Goal: Information Seeking & Learning: Learn about a topic

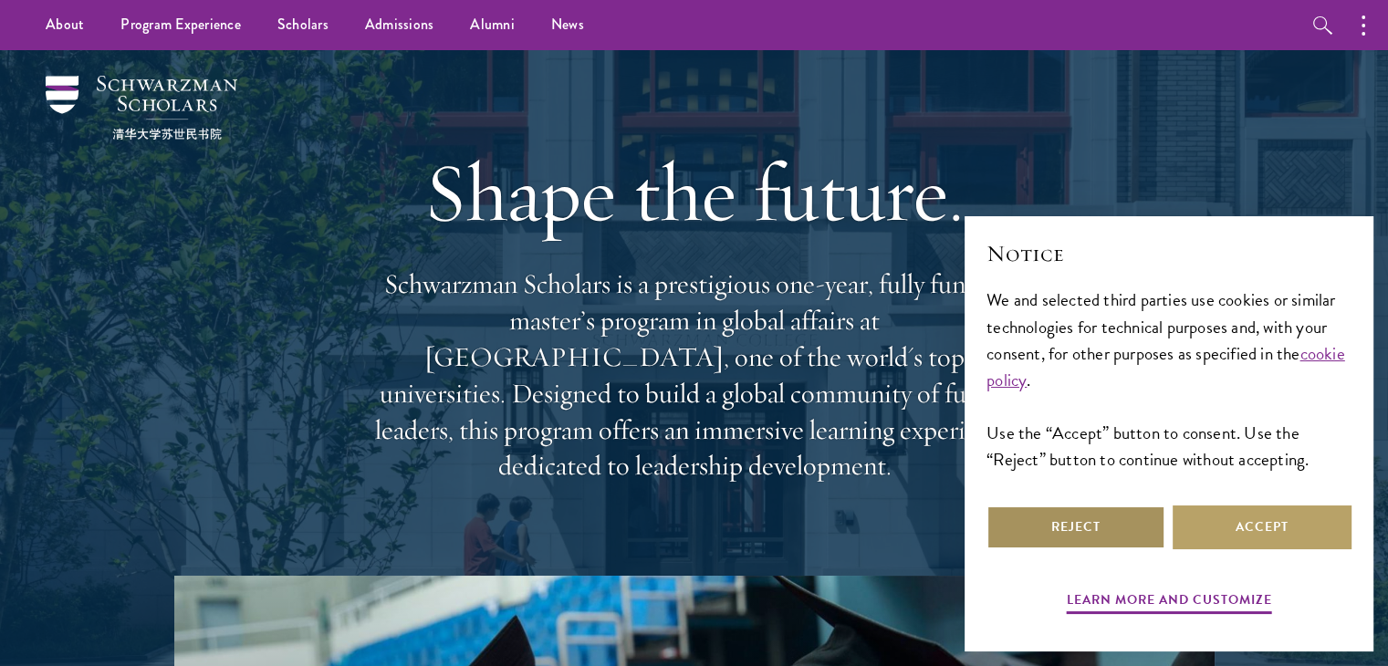
click at [1080, 534] on button "Reject" at bounding box center [1075, 528] width 179 height 44
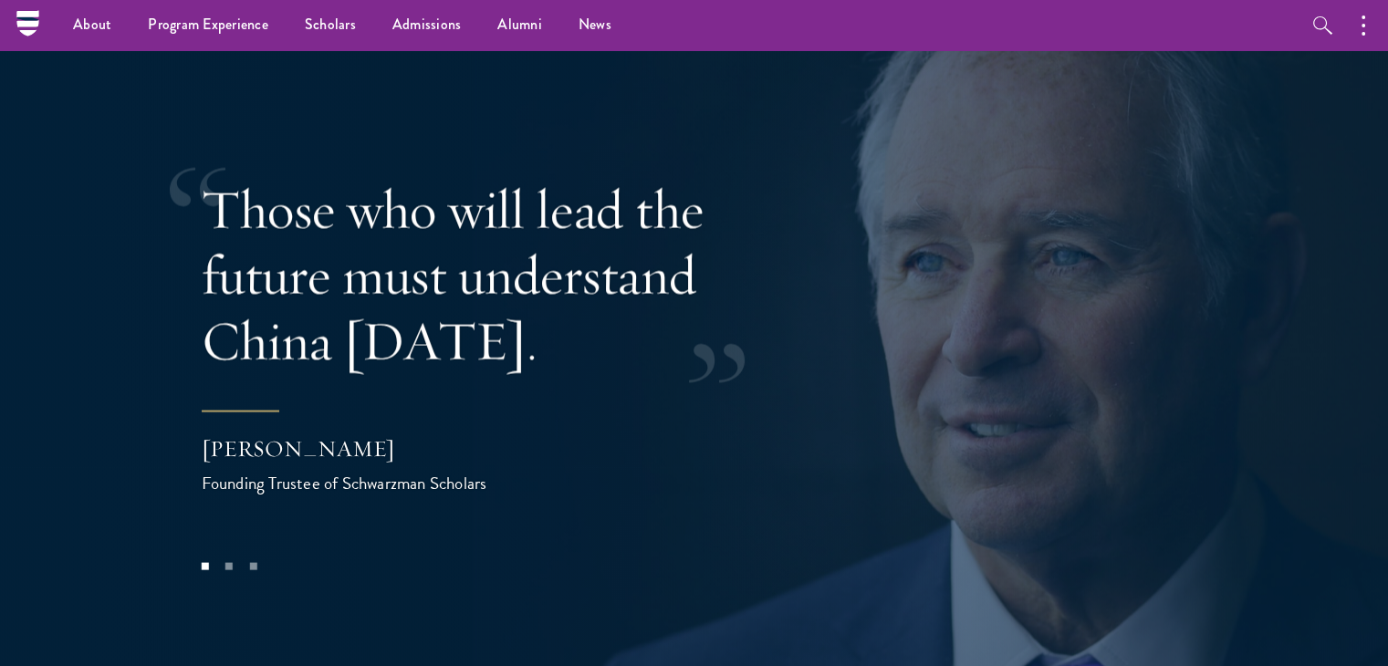
scroll to position [3539, 0]
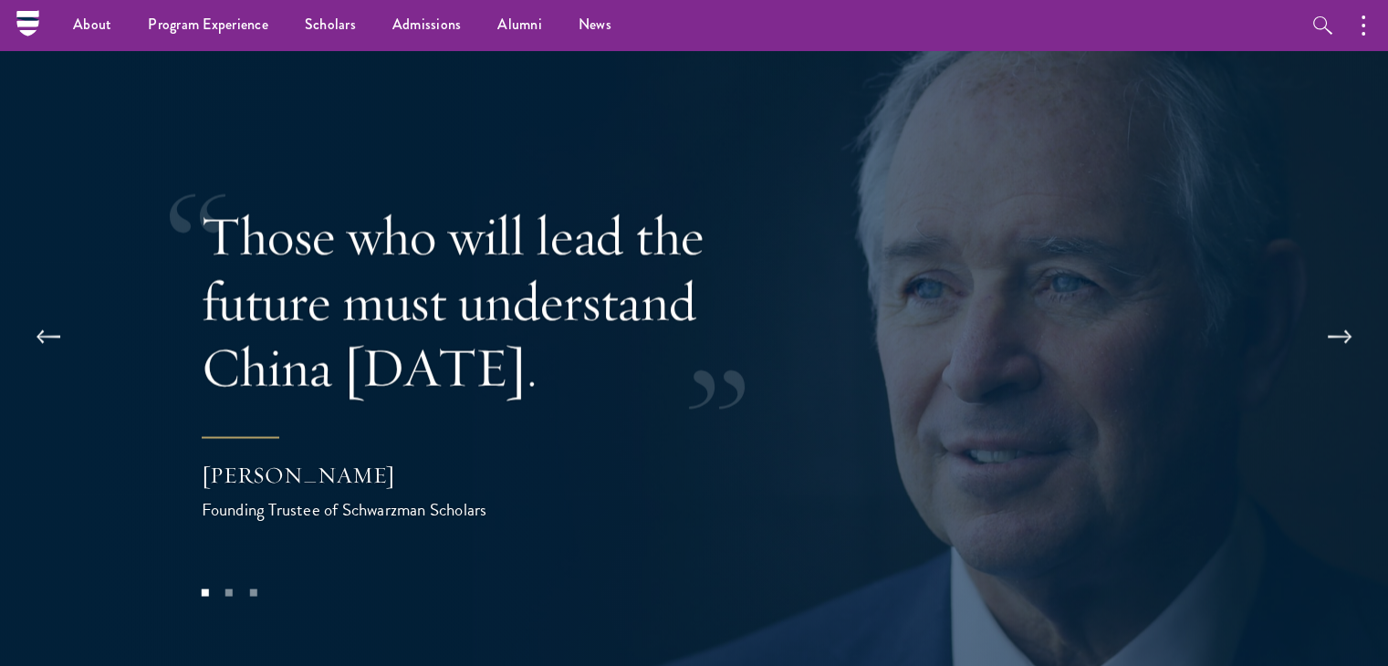
drag, startPoint x: 201, startPoint y: 177, endPoint x: 453, endPoint y: 326, distance: 292.5
click at [453, 326] on div "Those who will lead the future must understand China [DATE]." at bounding box center [498, 301] width 593 height 197
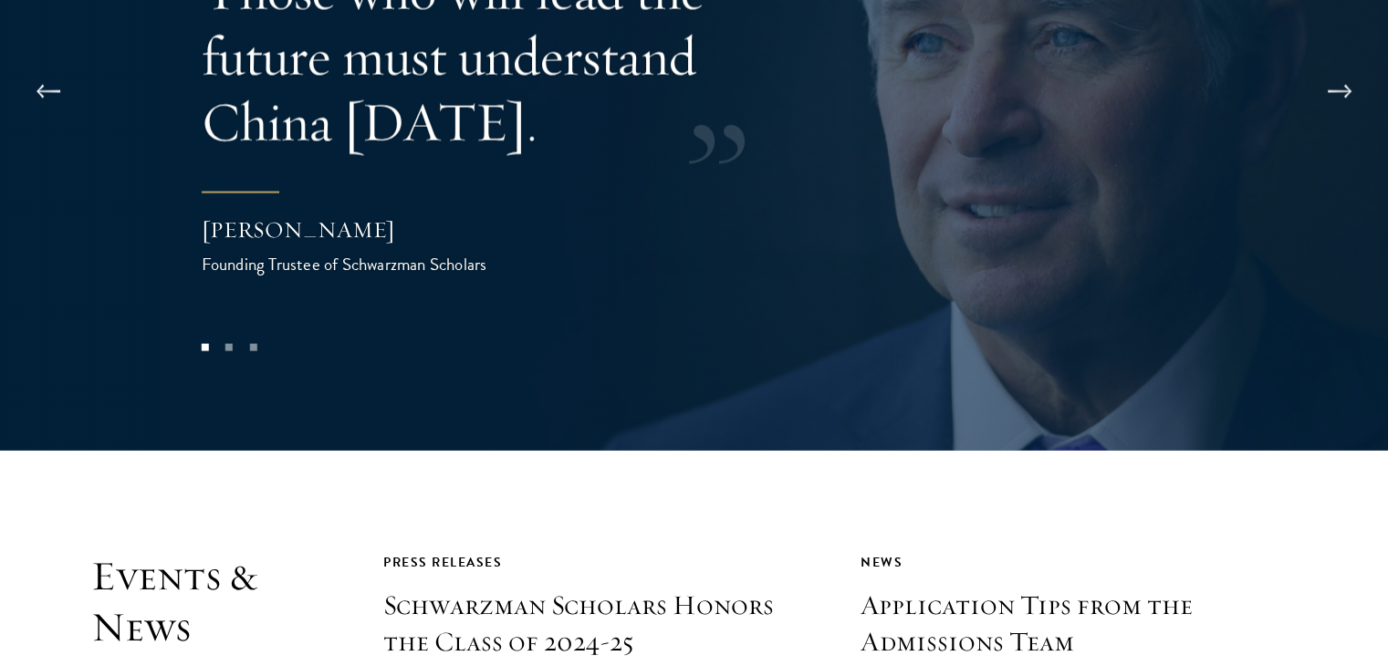
scroll to position [3813, 0]
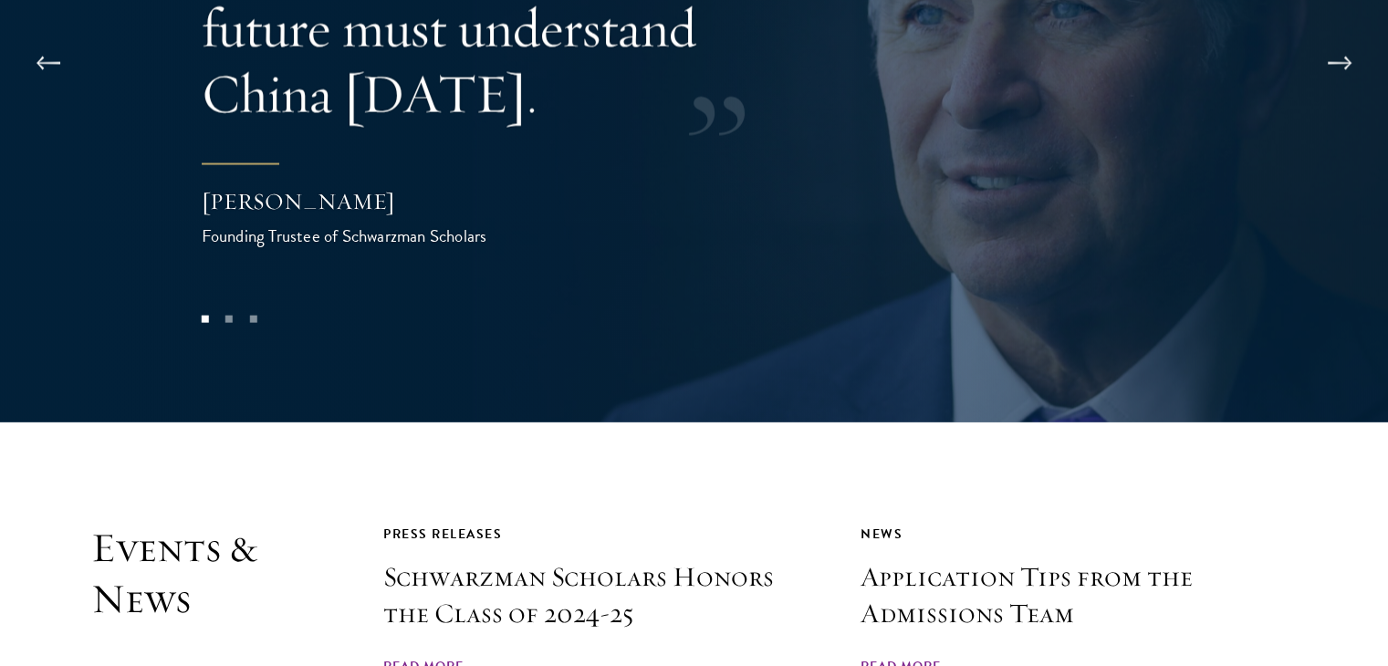
drag, startPoint x: 203, startPoint y: 183, endPoint x: 547, endPoint y: 220, distance: 345.9
click at [547, 220] on div "Those who will lead the future must understand China [DATE]. [PERSON_NAME] Foun…" at bounding box center [694, 90] width 985 height 484
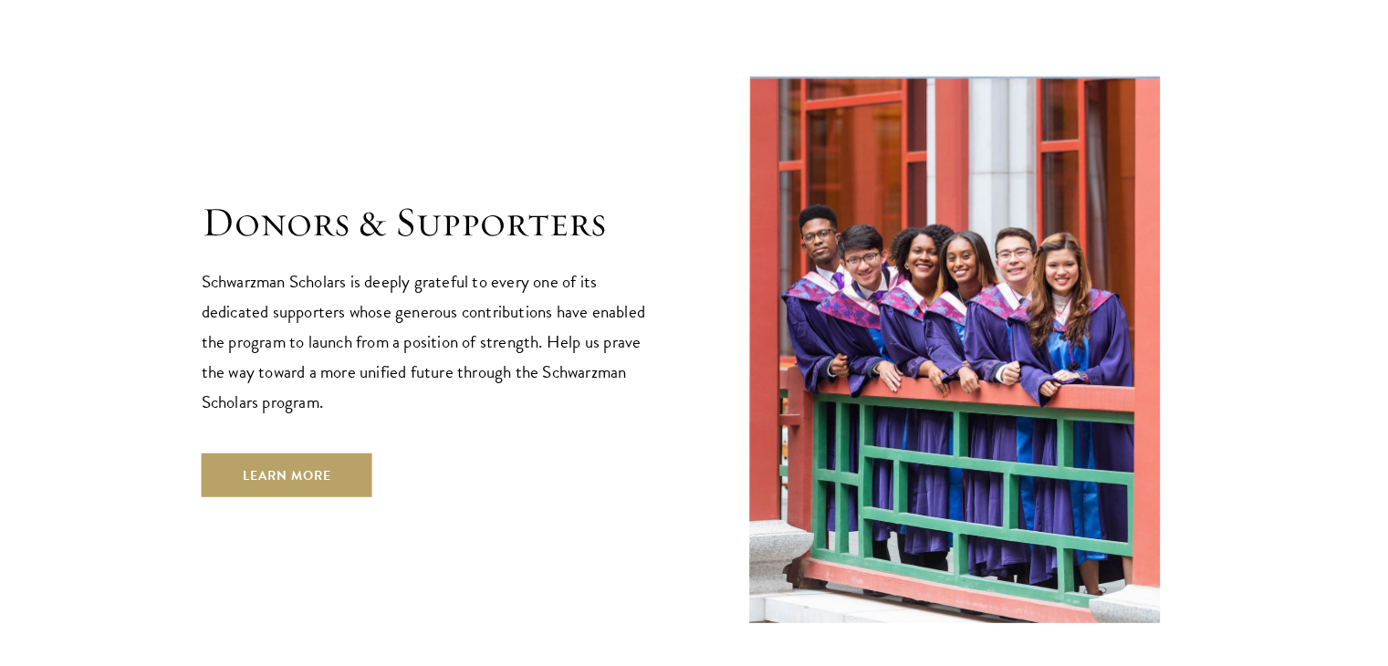
scroll to position [5182, 0]
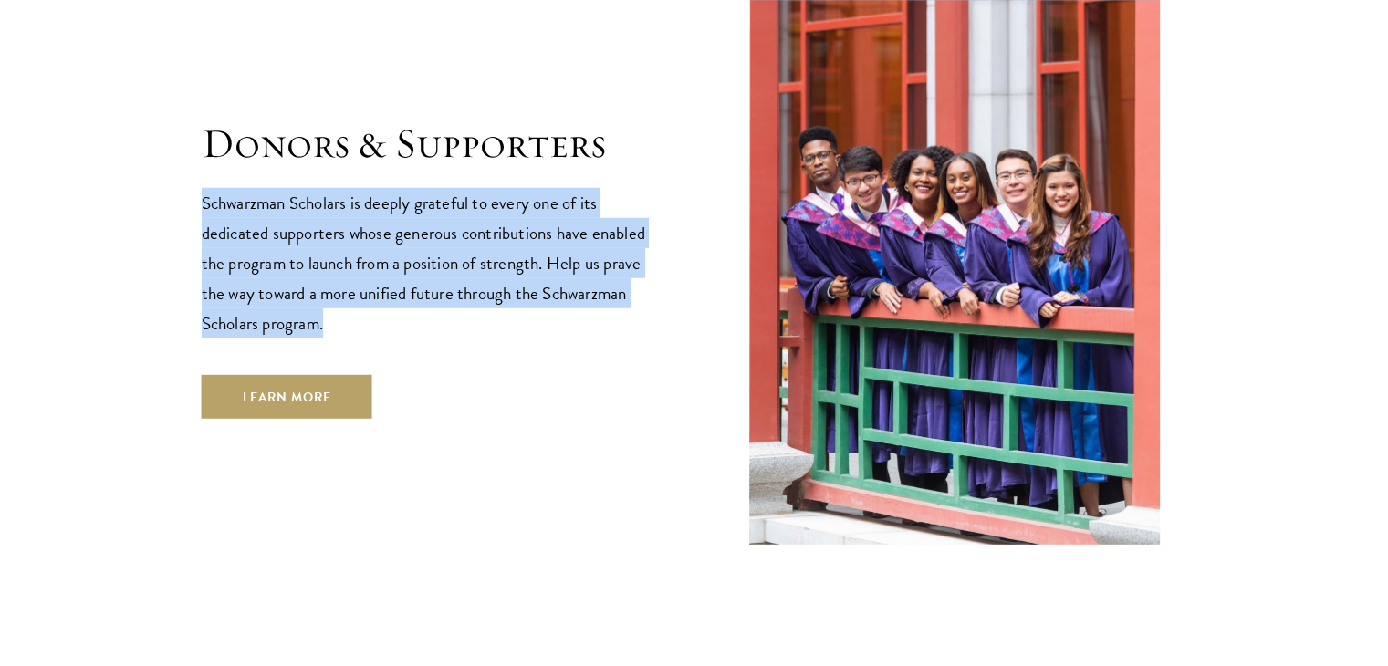
drag, startPoint x: 193, startPoint y: 106, endPoint x: 589, endPoint y: 214, distance: 409.5
click at [606, 221] on section "Donors & Supporters Schwarzman Scholars is deeply grateful to every one of its …" at bounding box center [694, 269] width 1388 height 553
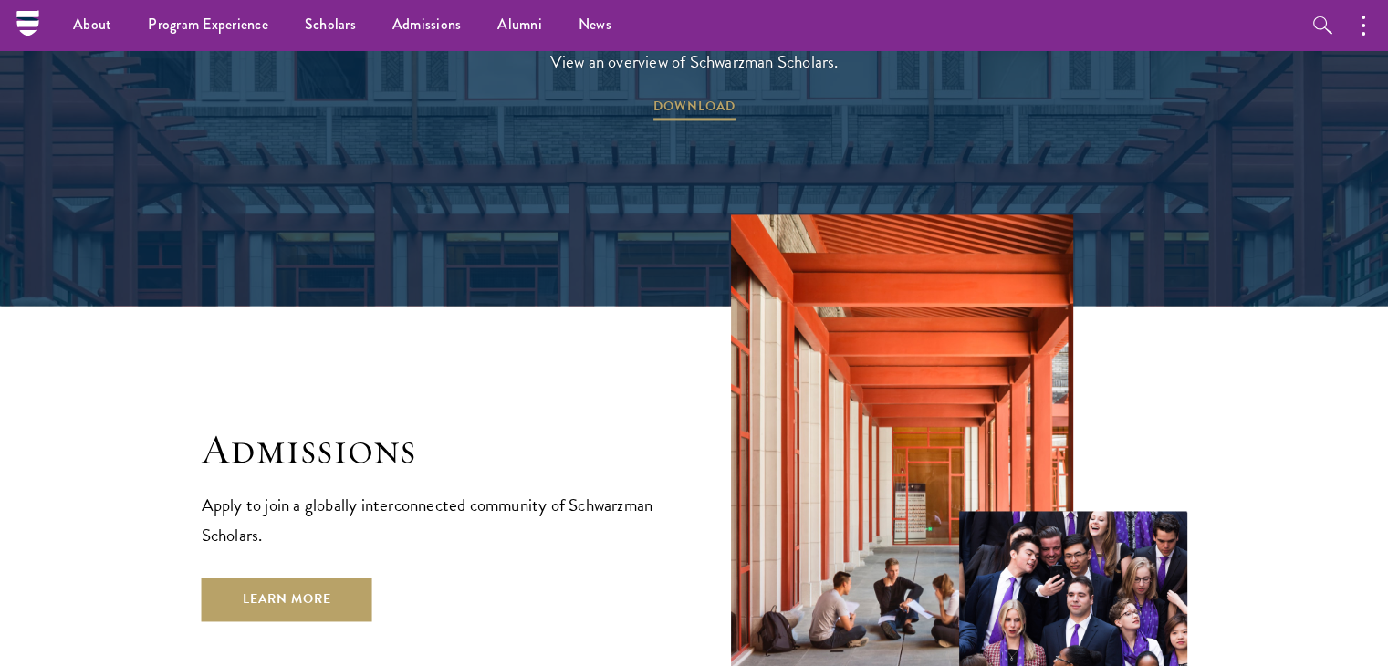
scroll to position [2455, 0]
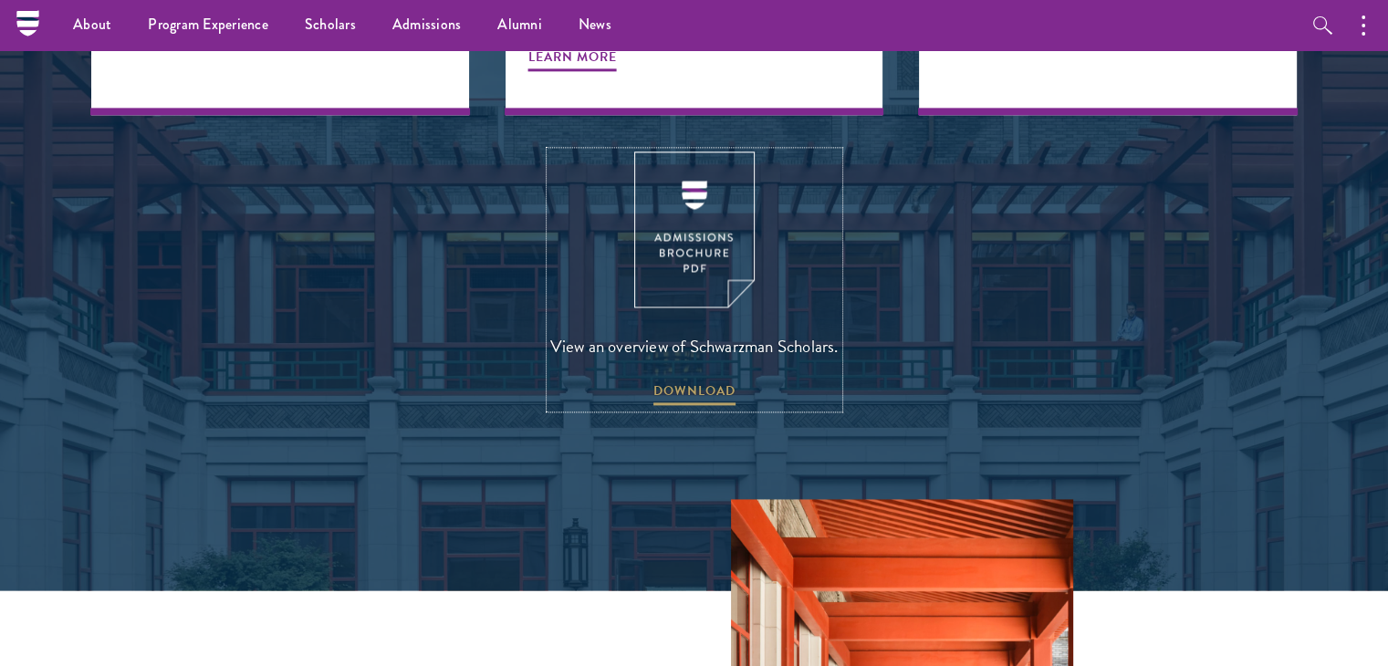
click at [690, 199] on img at bounding box center [694, 229] width 120 height 156
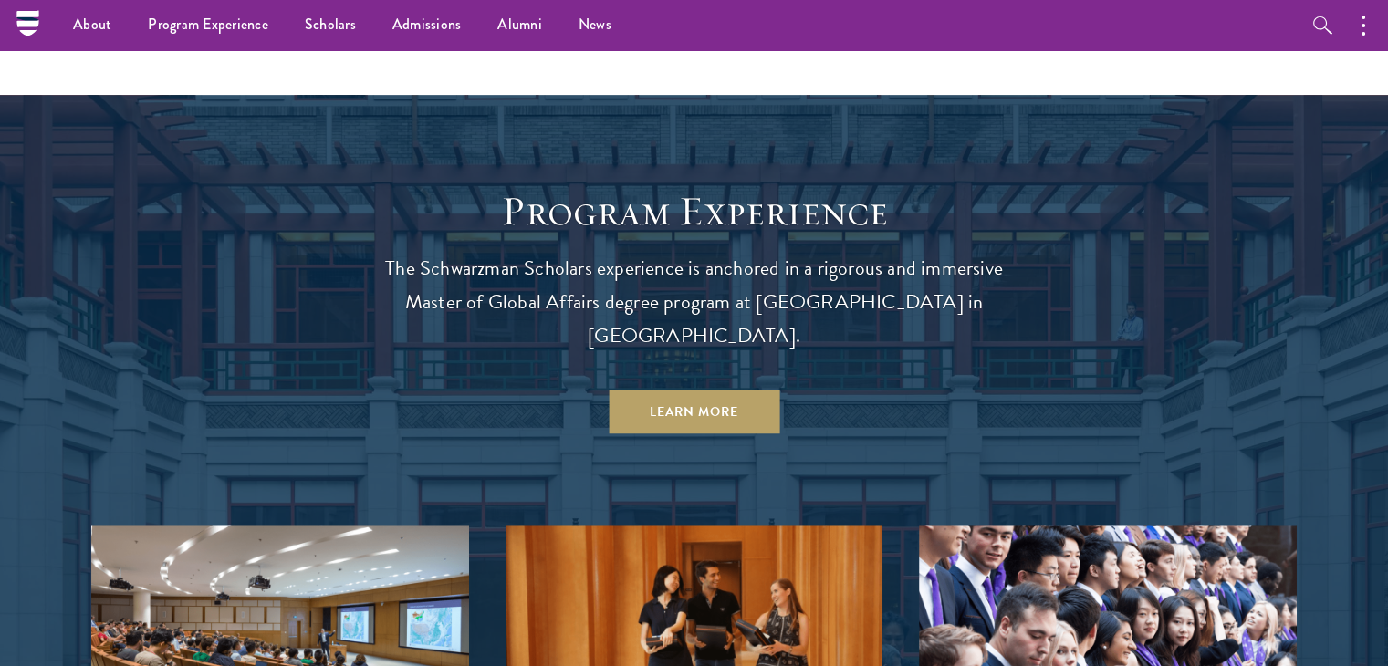
scroll to position [1360, 0]
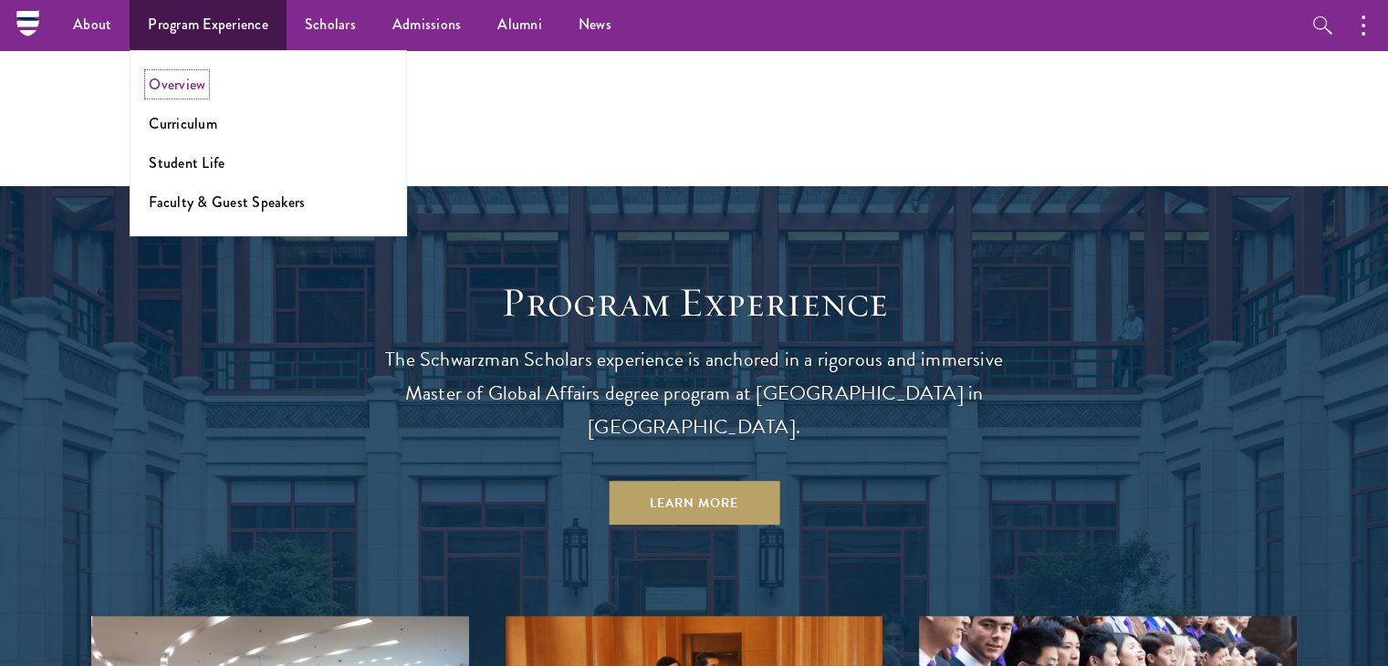
click at [183, 85] on link "Overview" at bounding box center [177, 84] width 57 height 21
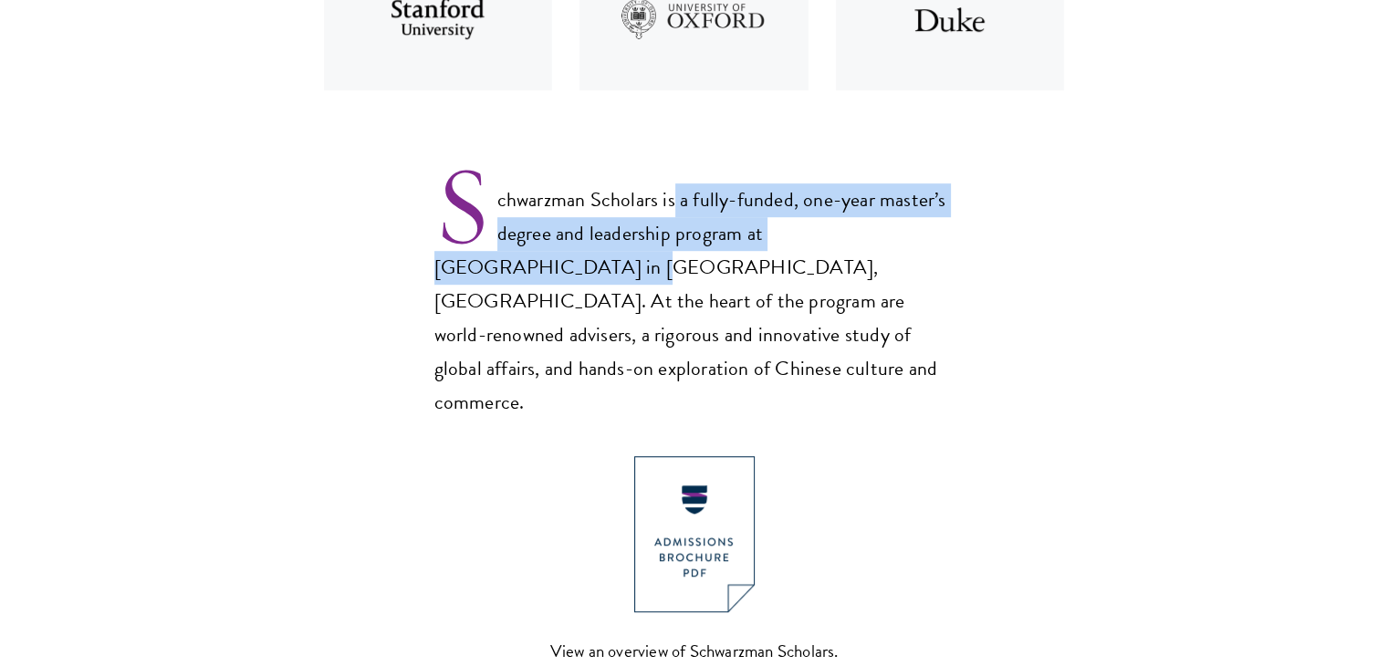
scroll to position [1094, 0]
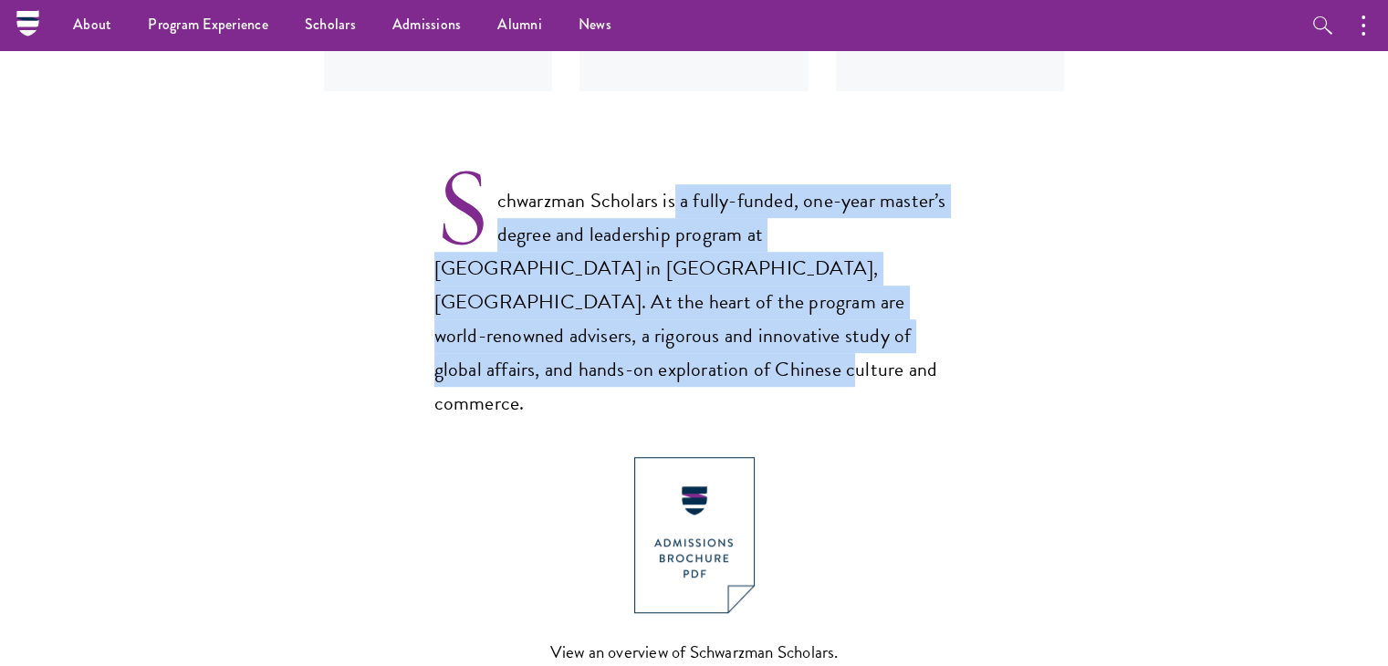
drag, startPoint x: 672, startPoint y: 203, endPoint x: 946, endPoint y: 334, distance: 304.1
click at [946, 334] on p "Schwarzman Scholars is a fully-funded, one-year master’s degree and leadership …" at bounding box center [694, 287] width 520 height 266
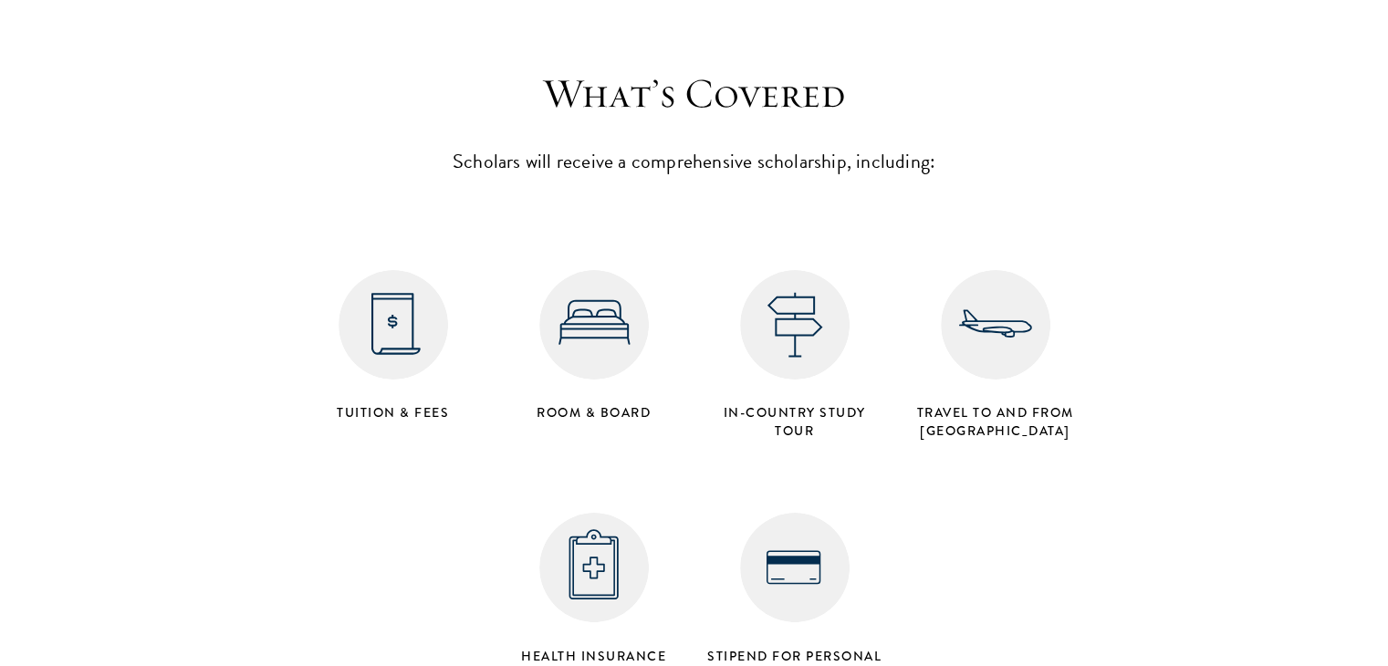
scroll to position [7299, 0]
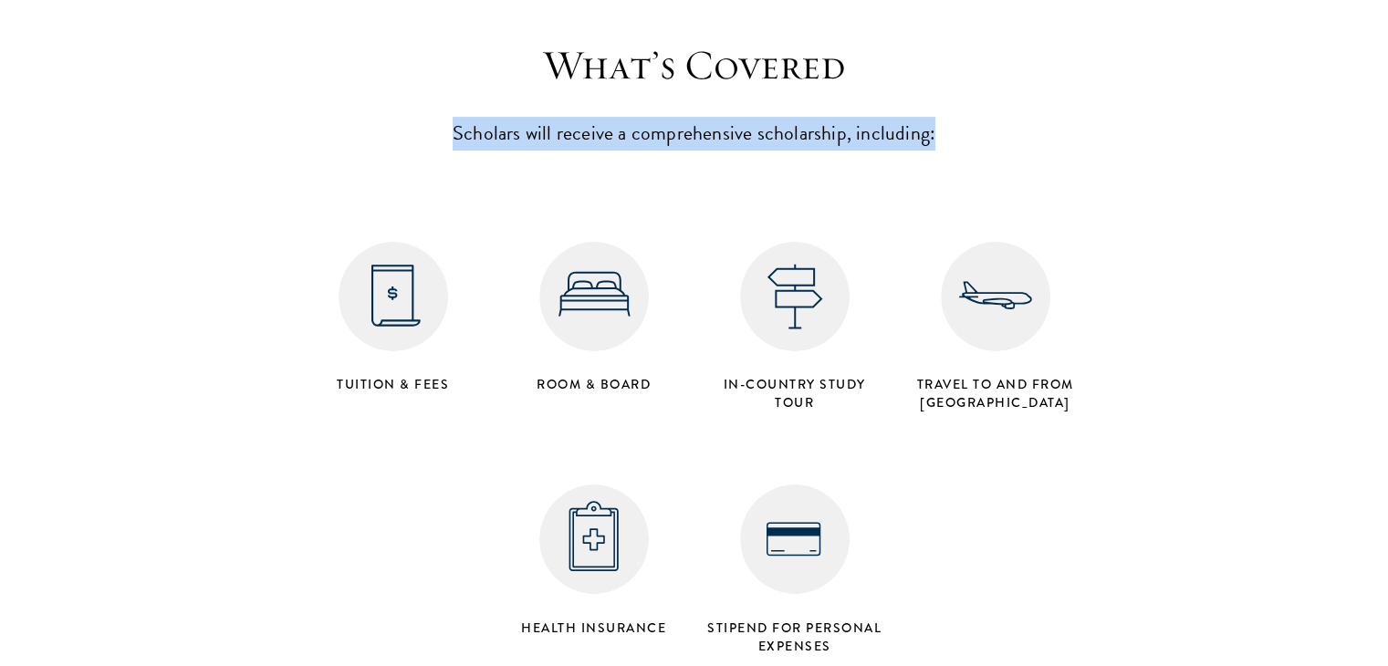
drag, startPoint x: 443, startPoint y: 70, endPoint x: 956, endPoint y: 70, distance: 512.8
click at [956, 117] on p "Scholars will receive a comprehensive scholarship, including:" at bounding box center [695, 134] width 566 height 34
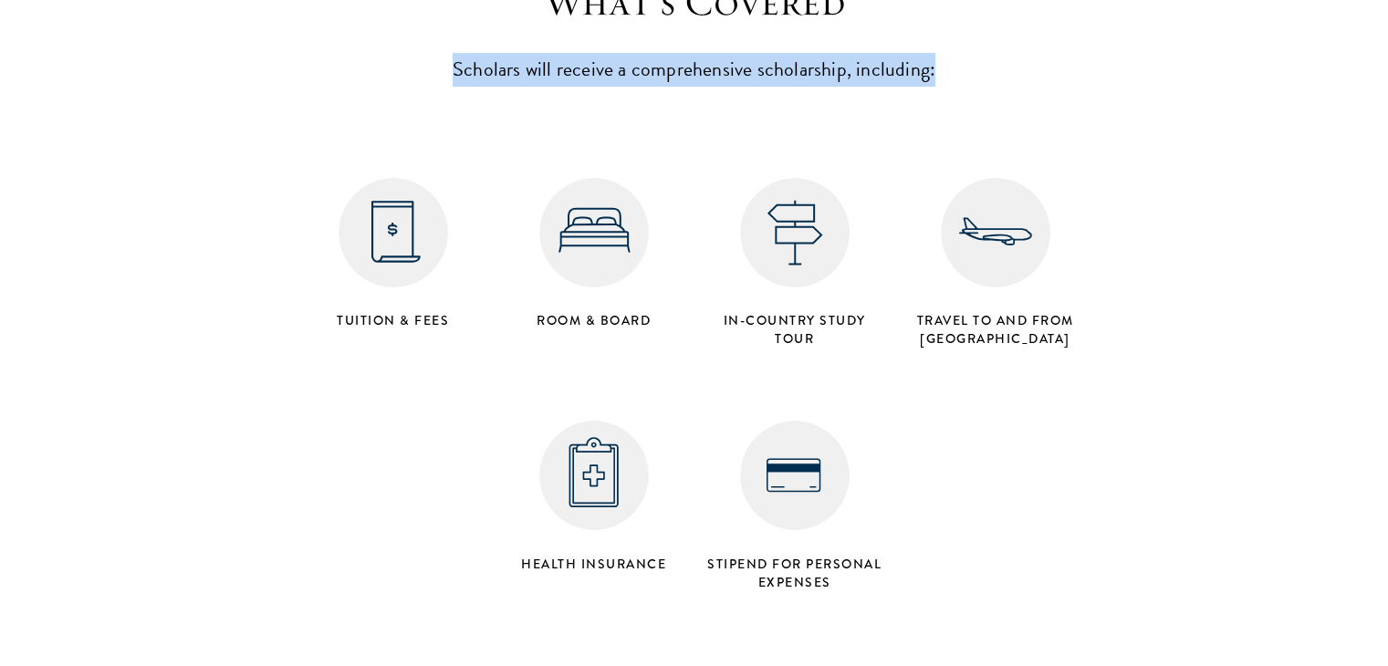
scroll to position [7390, 0]
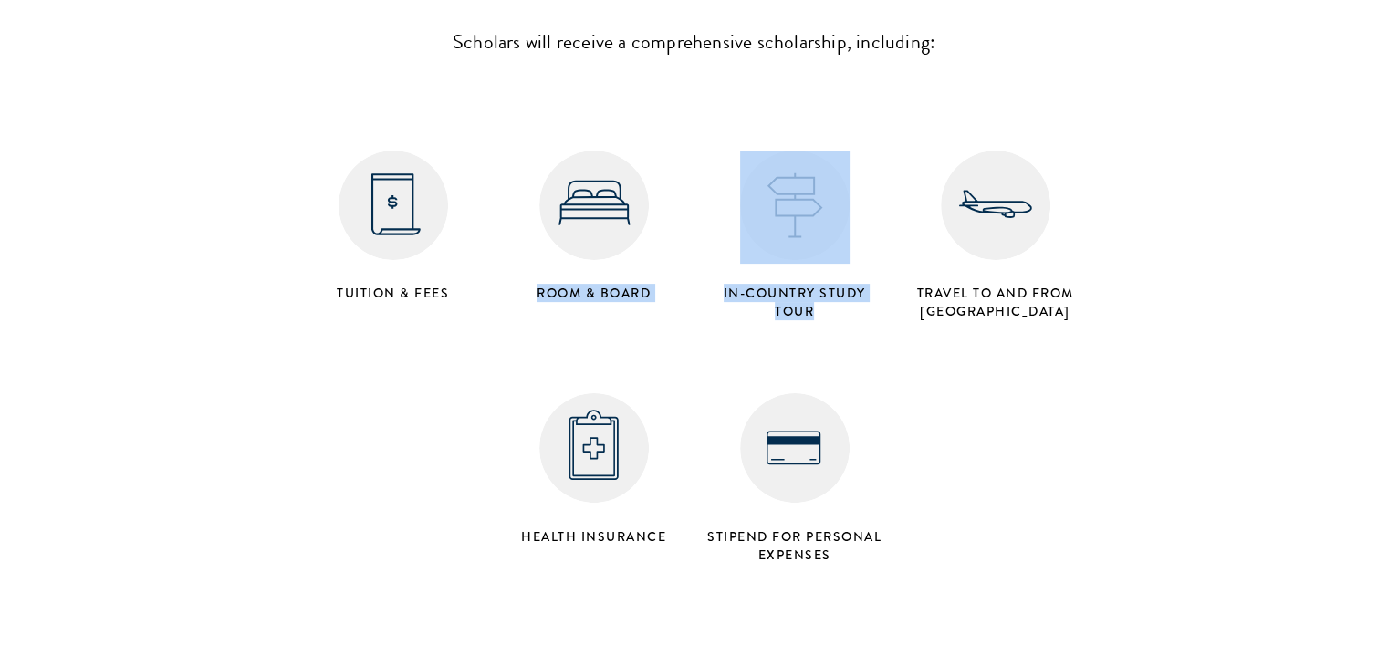
drag, startPoint x: 533, startPoint y: 227, endPoint x: 885, endPoint y: 256, distance: 353.4
click at [885, 256] on div "Tuition & Fees Room & Board in-country study tour Travel to and from [GEOGRAPHI…" at bounding box center [694, 330] width 803 height 486
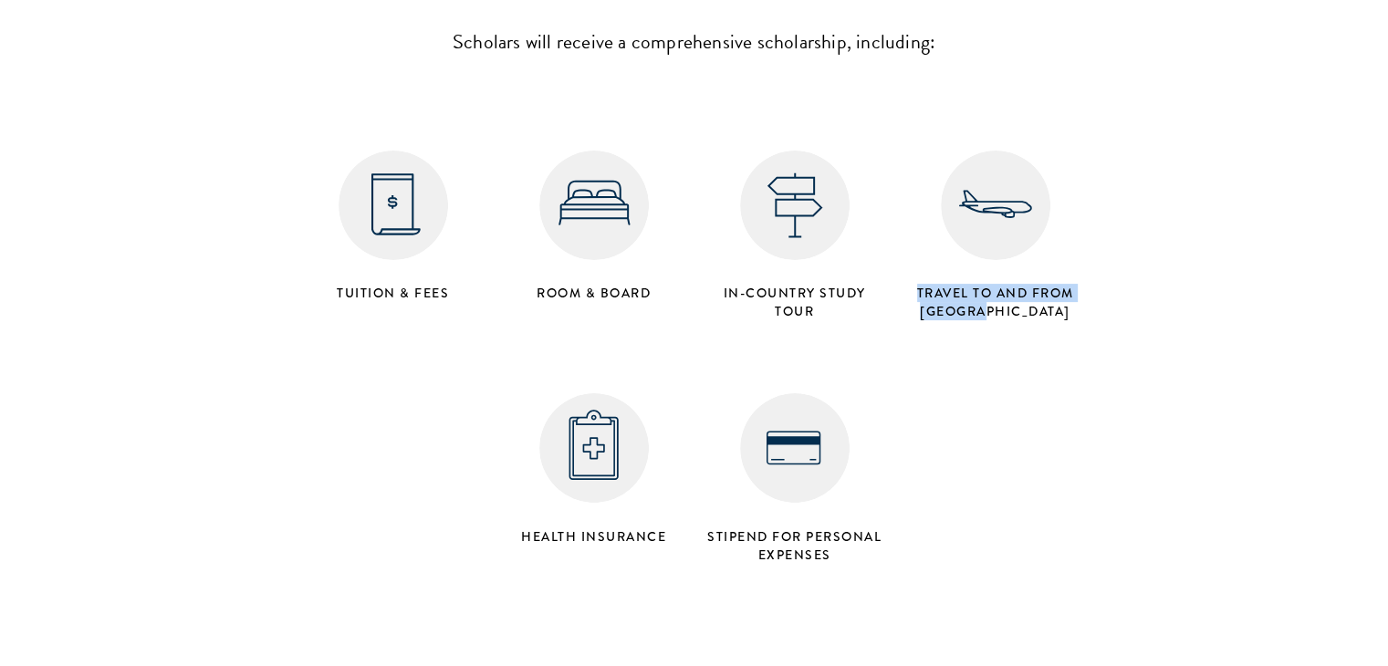
drag, startPoint x: 916, startPoint y: 219, endPoint x: 1080, endPoint y: 237, distance: 165.3
click at [1080, 284] on h4 "Travel to and from [GEOGRAPHIC_DATA]" at bounding box center [995, 302] width 182 height 36
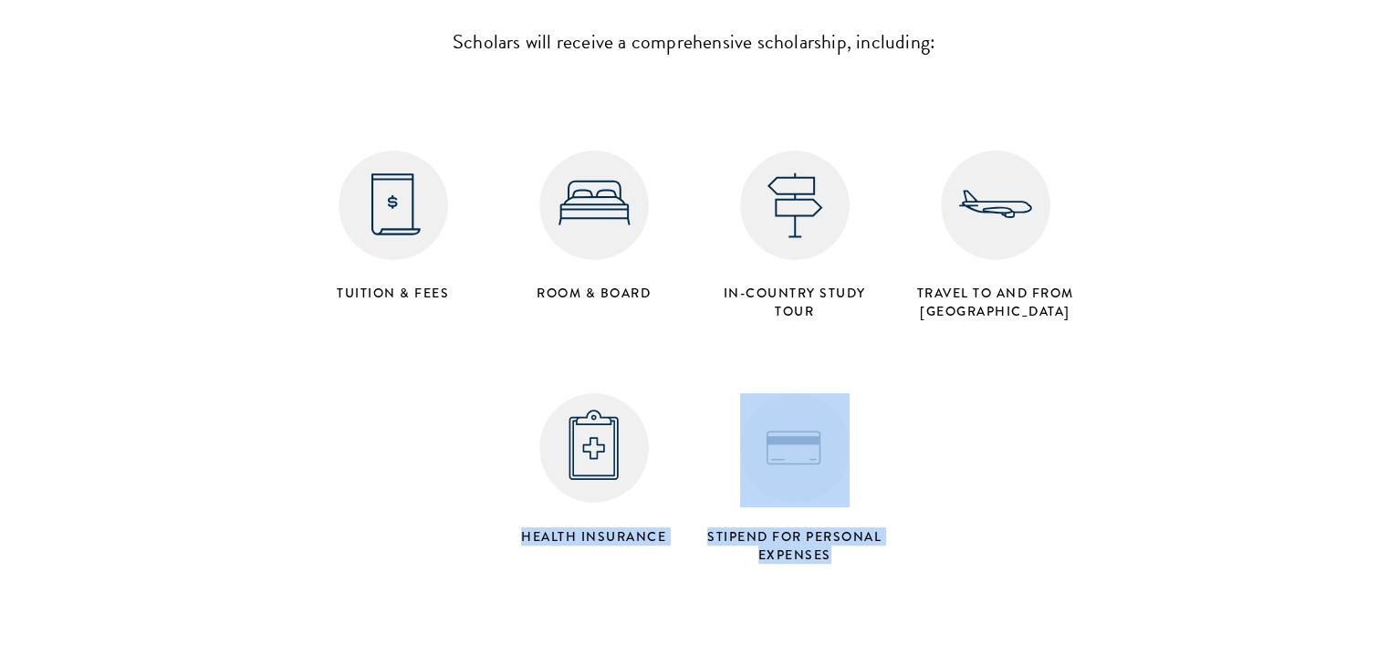
drag, startPoint x: 522, startPoint y: 463, endPoint x: 887, endPoint y: 496, distance: 366.5
click at [887, 496] on div "Tuition & Fees Room & Board in-country study tour Travel to and from Beijing He…" at bounding box center [694, 330] width 803 height 486
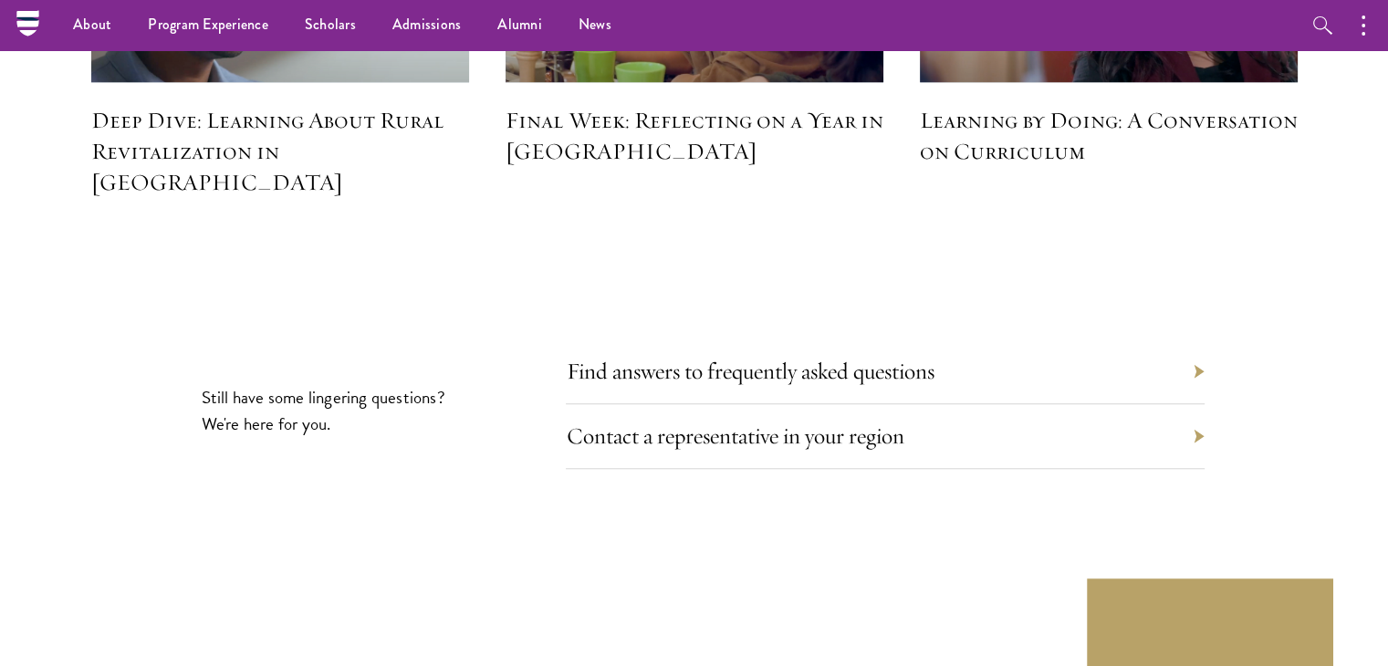
scroll to position [8186, 0]
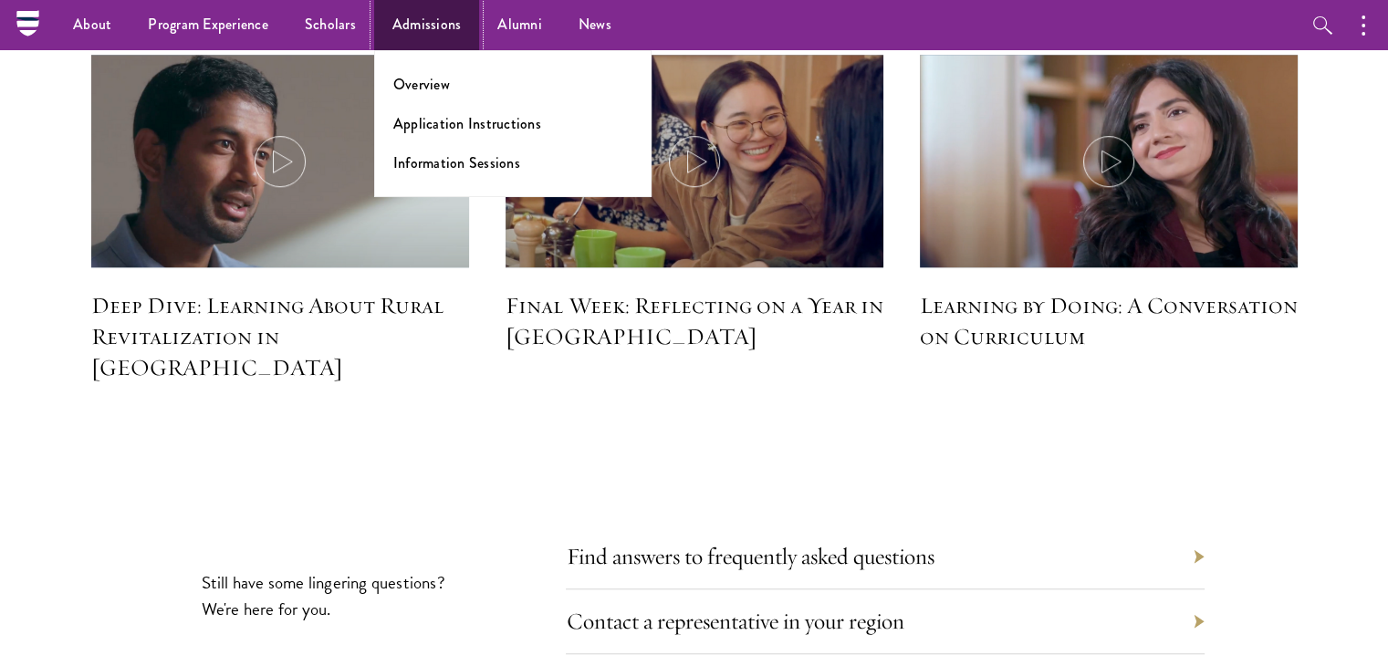
click at [422, 23] on link "Admissions" at bounding box center [427, 25] width 106 height 50
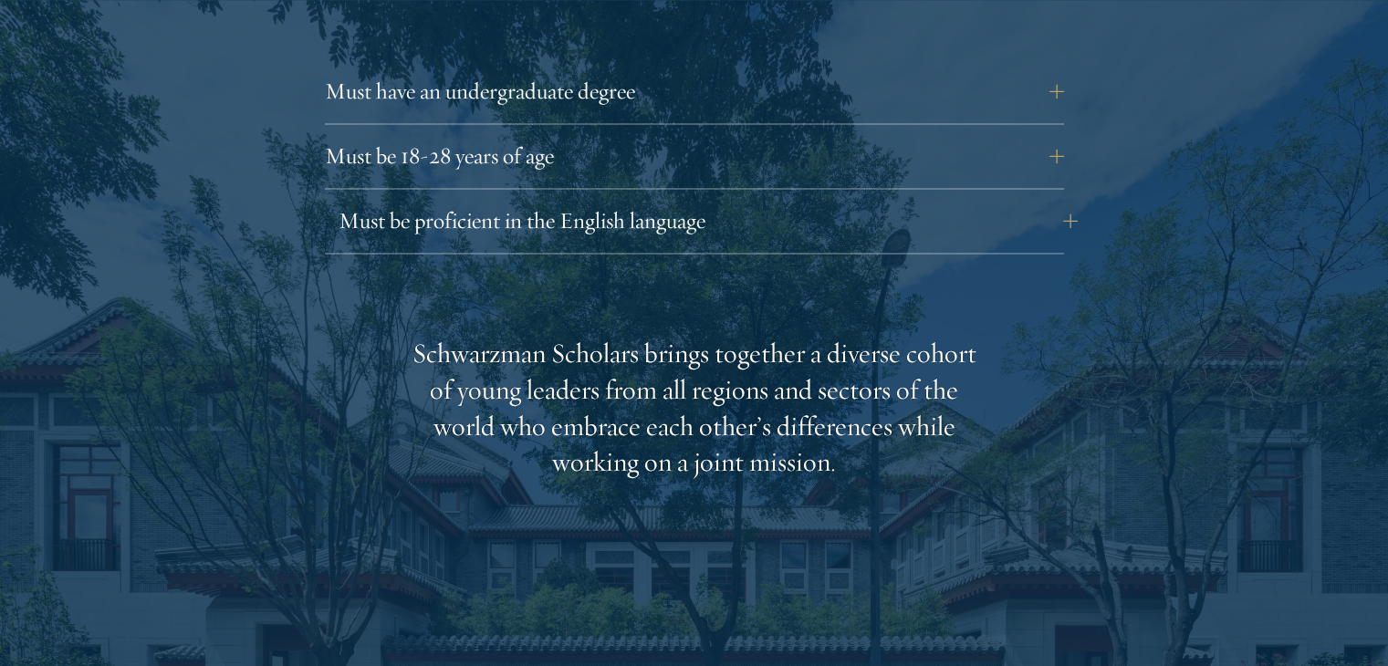
scroll to position [2646, 0]
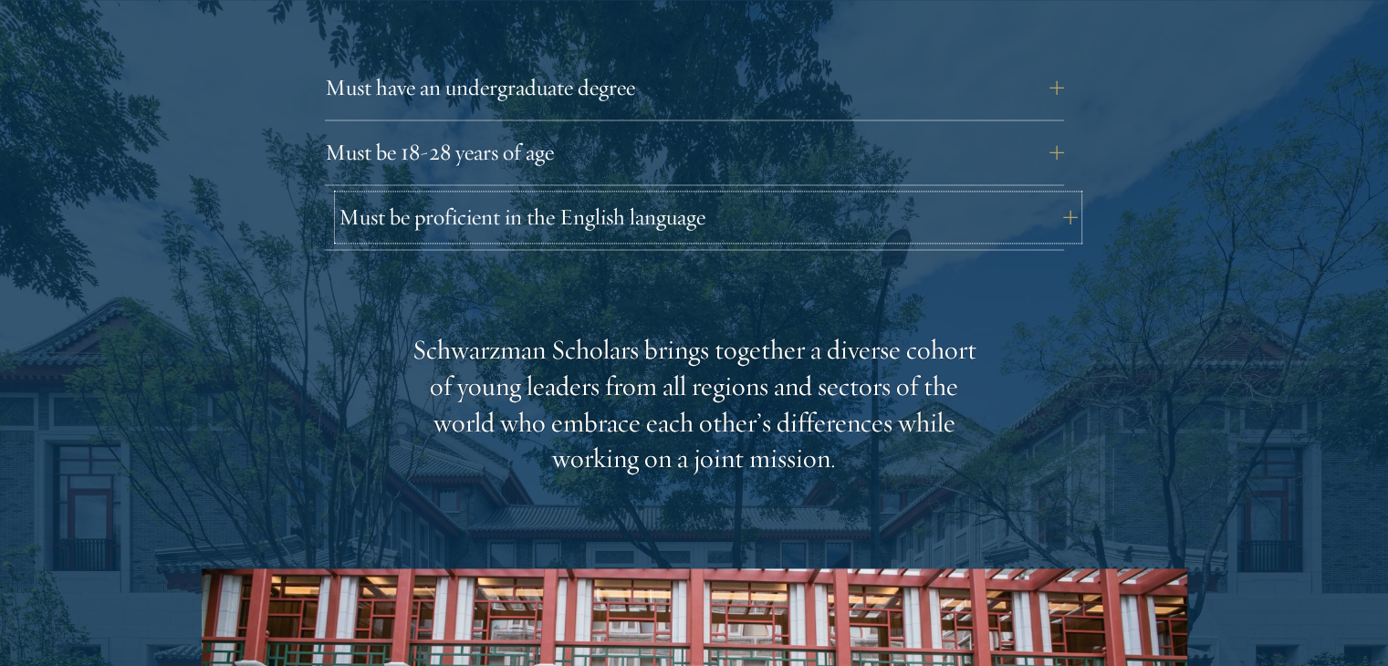
click at [1053, 195] on button "Must be proficient in the English language" at bounding box center [708, 217] width 739 height 44
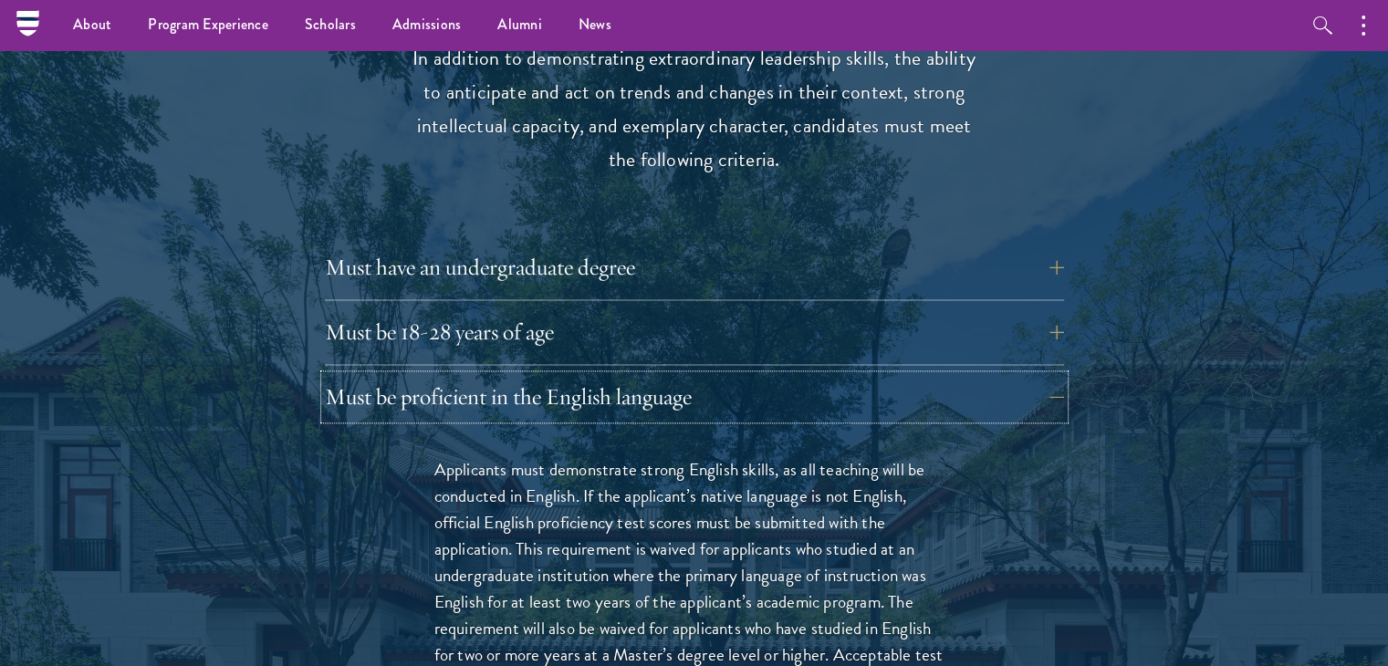
scroll to position [2464, 0]
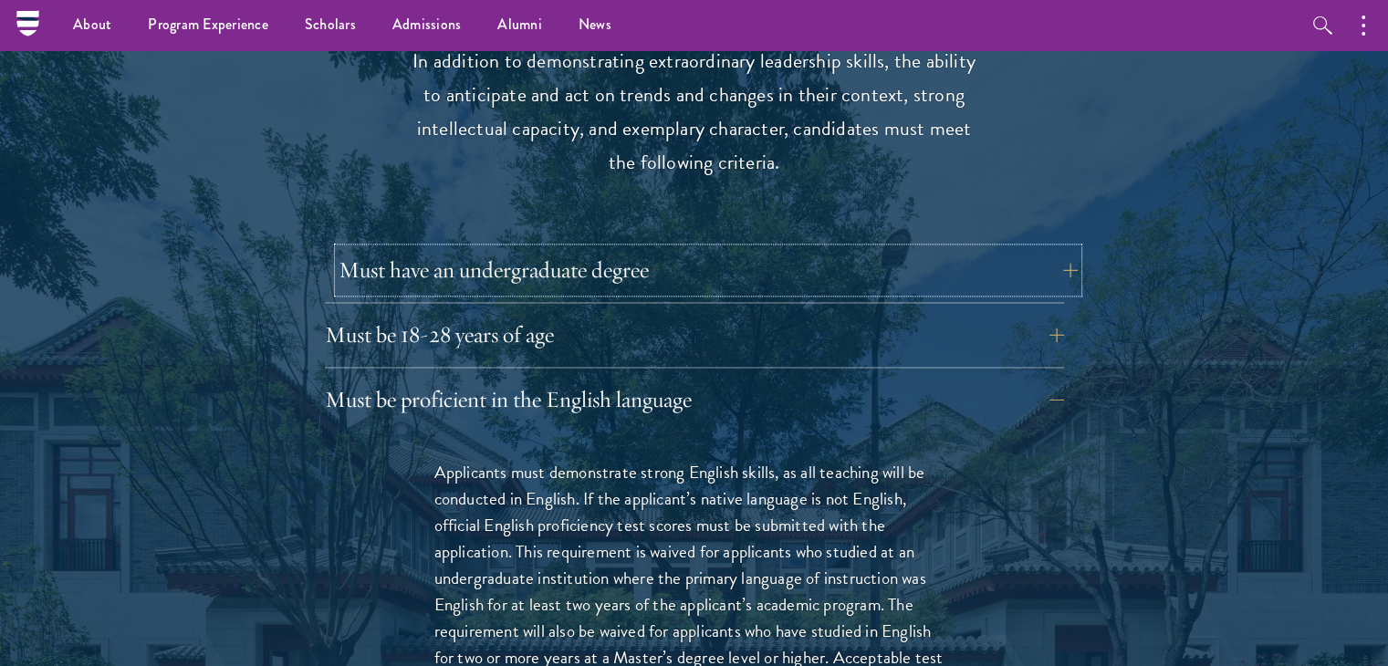
click at [1011, 248] on button "Must have an undergraduate degree" at bounding box center [708, 270] width 739 height 44
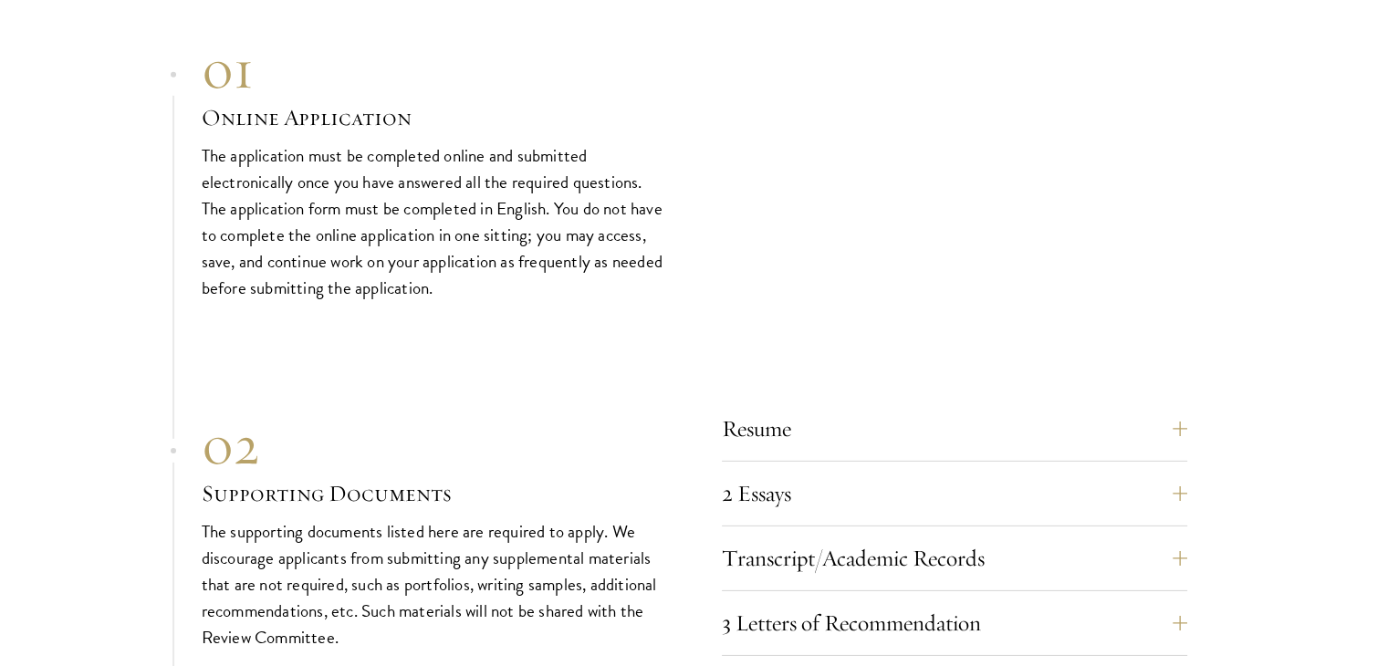
scroll to position [5931, 0]
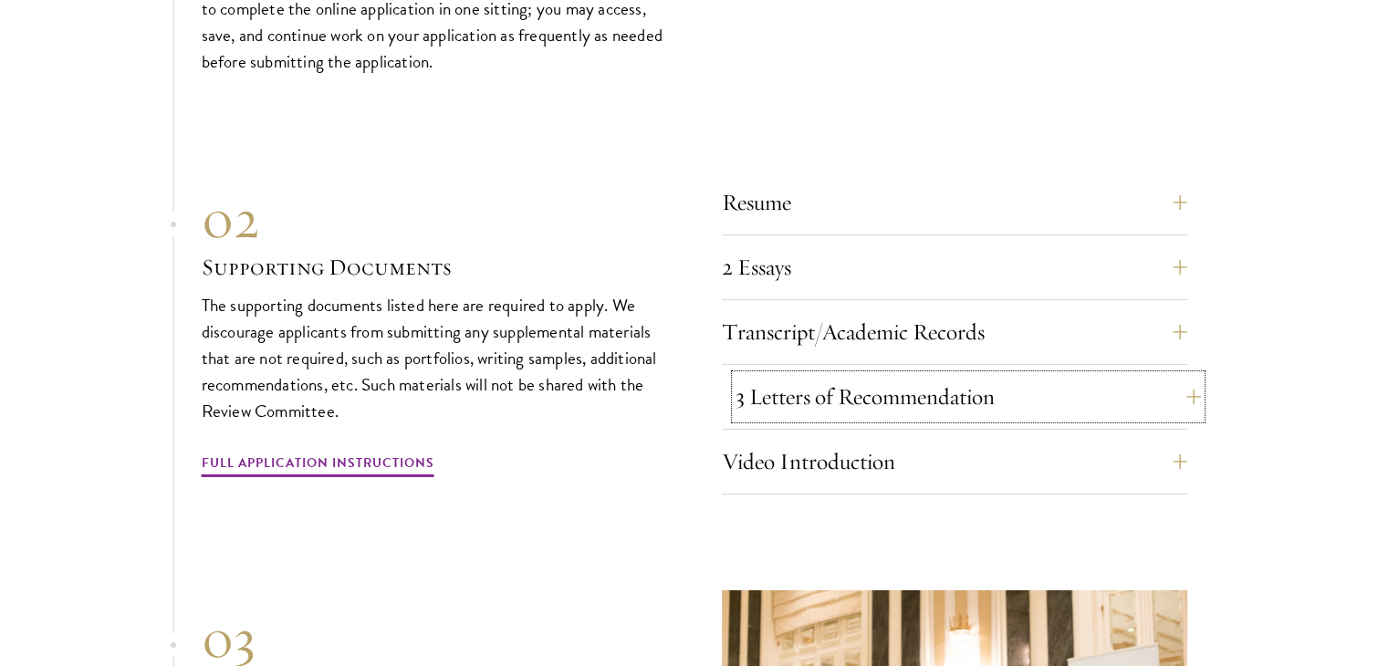
click at [1047, 375] on button "3 Letters of Recommendation" at bounding box center [967, 397] width 465 height 44
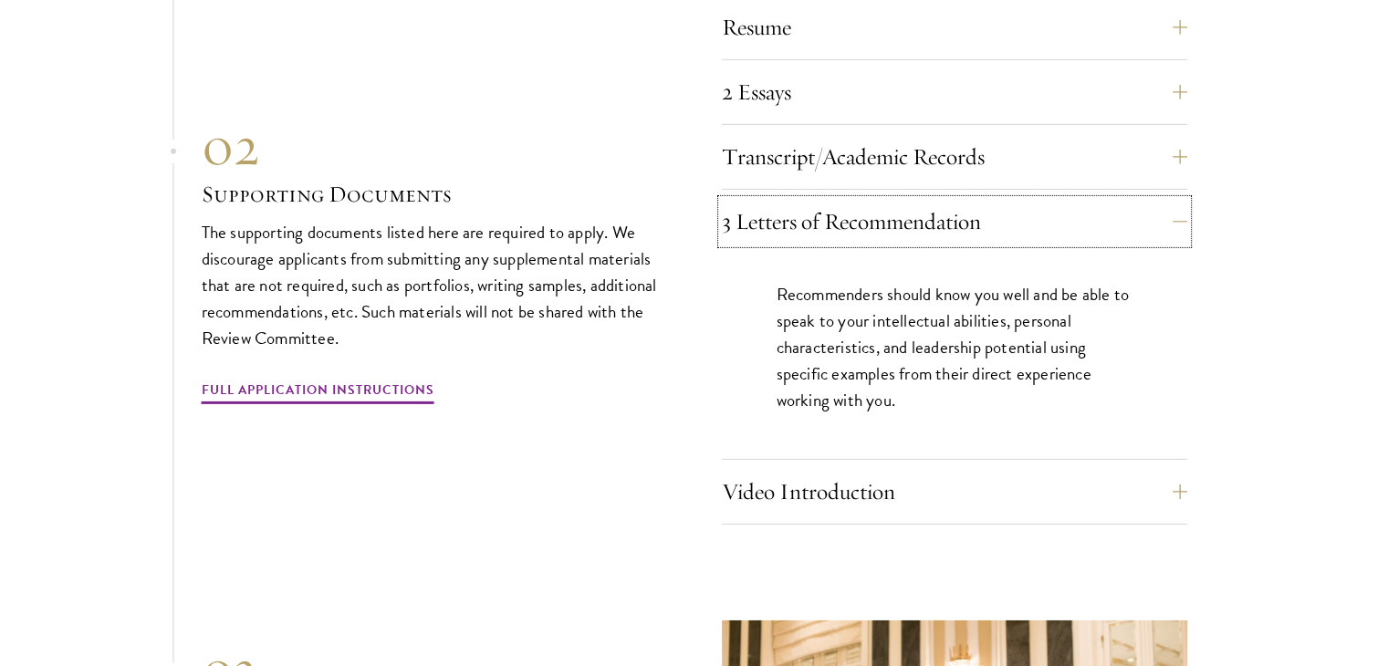
scroll to position [5854, 0]
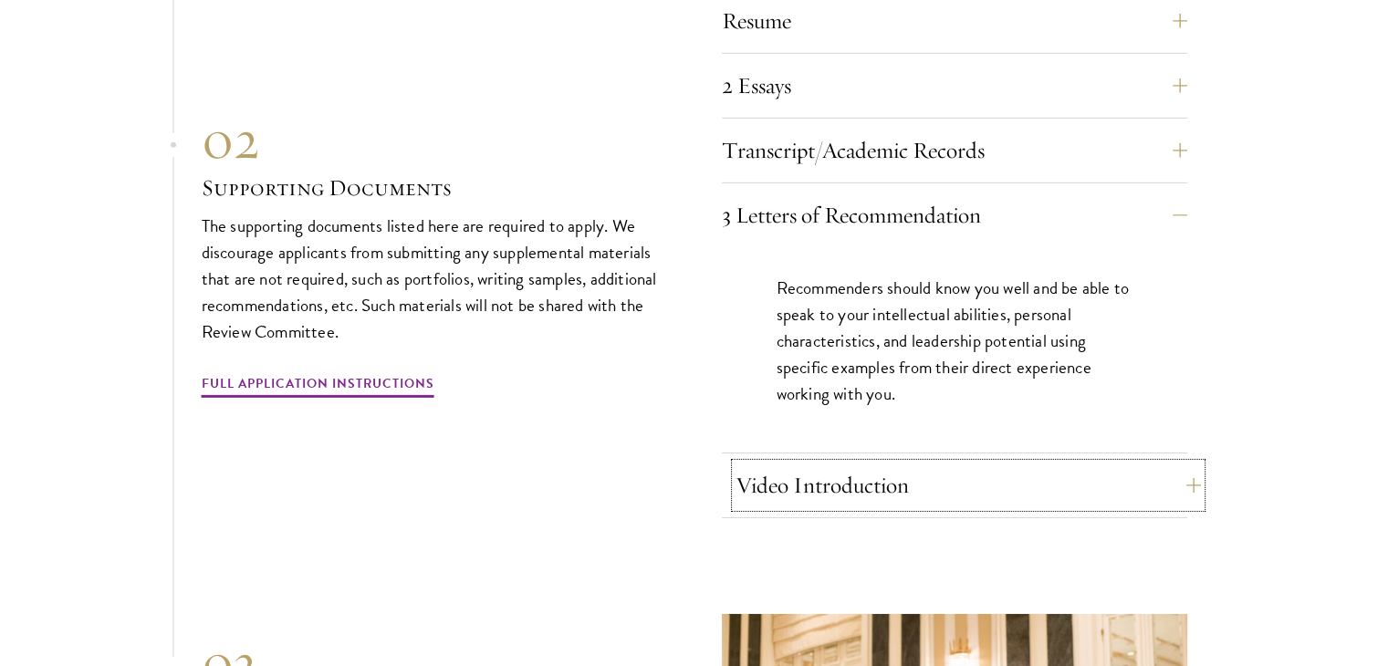
click at [963, 464] on button "Video Introduction" at bounding box center [967, 486] width 465 height 44
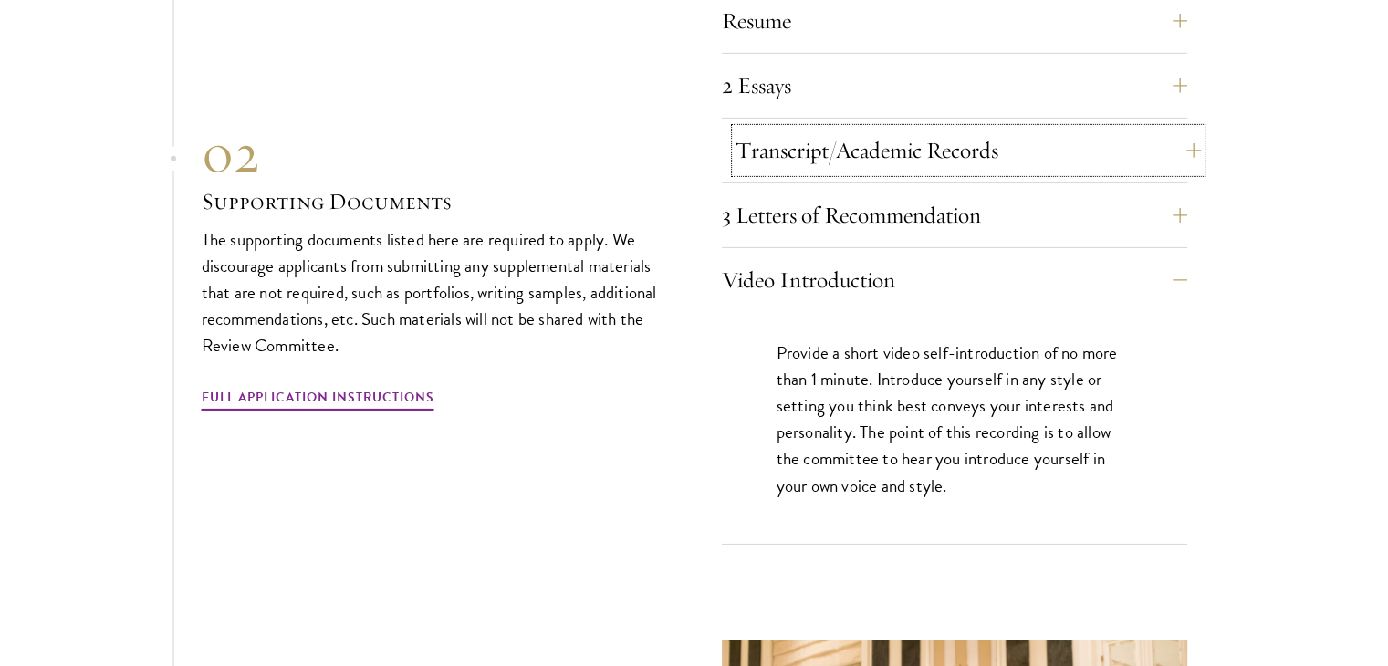
click at [980, 129] on button "Transcript/Academic Records" at bounding box center [967, 151] width 465 height 44
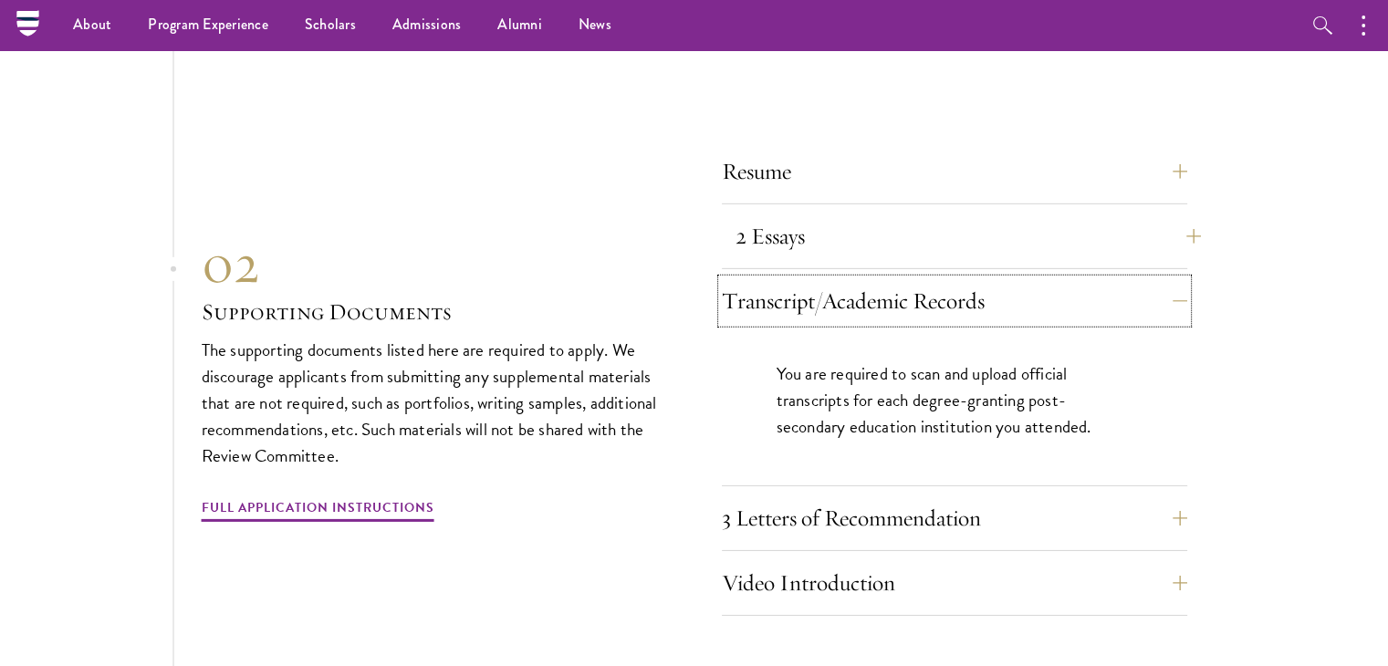
scroll to position [5672, 0]
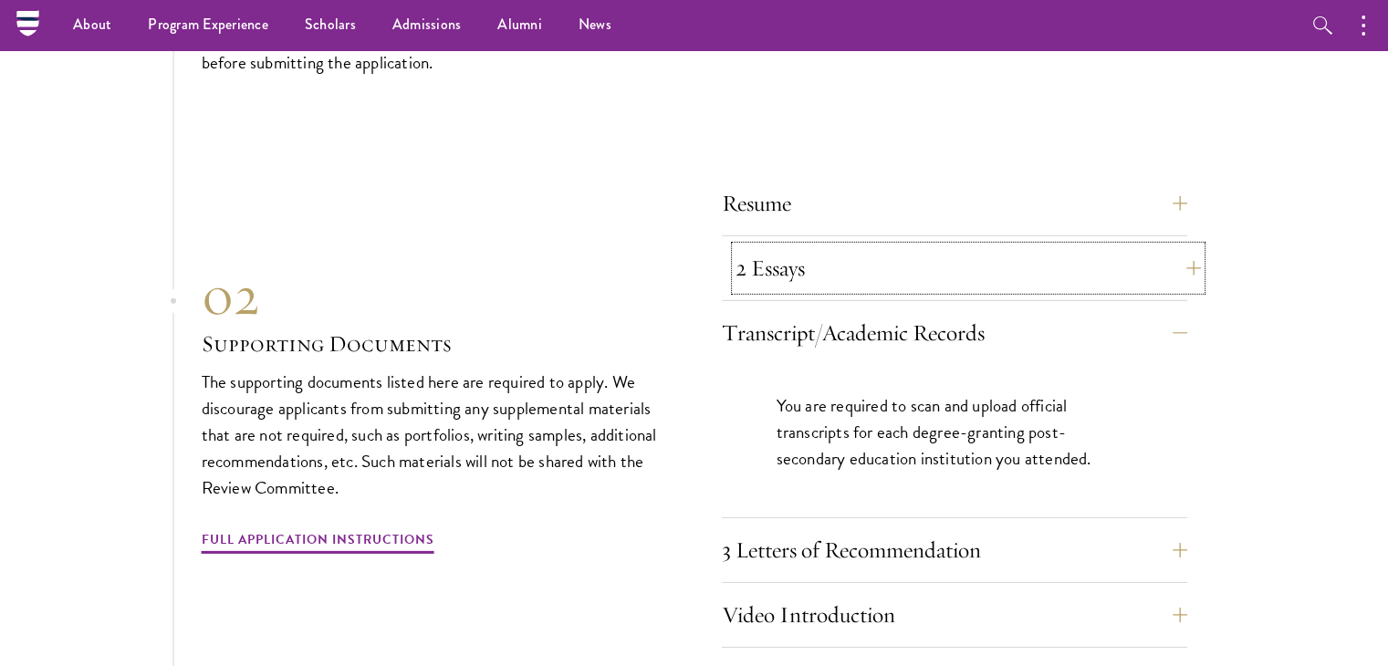
click at [943, 246] on button "2 Essays" at bounding box center [967, 268] width 465 height 44
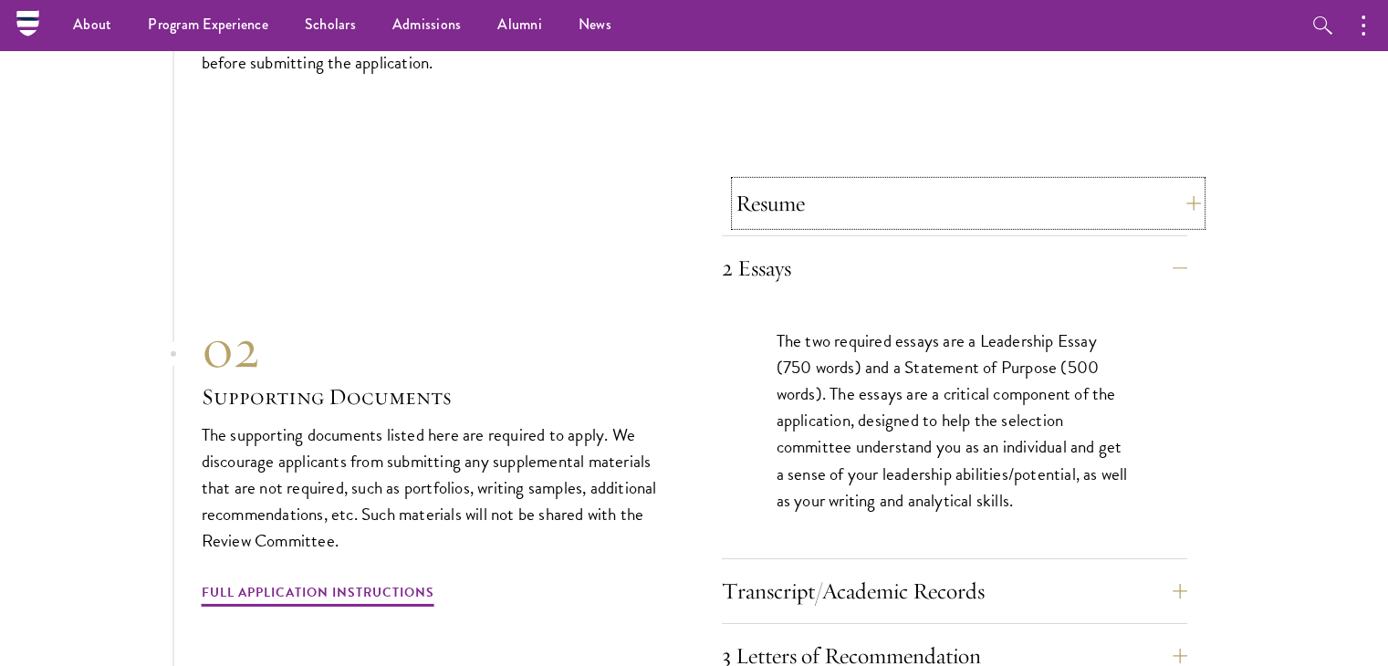
click at [938, 182] on button "Resume" at bounding box center [967, 204] width 465 height 44
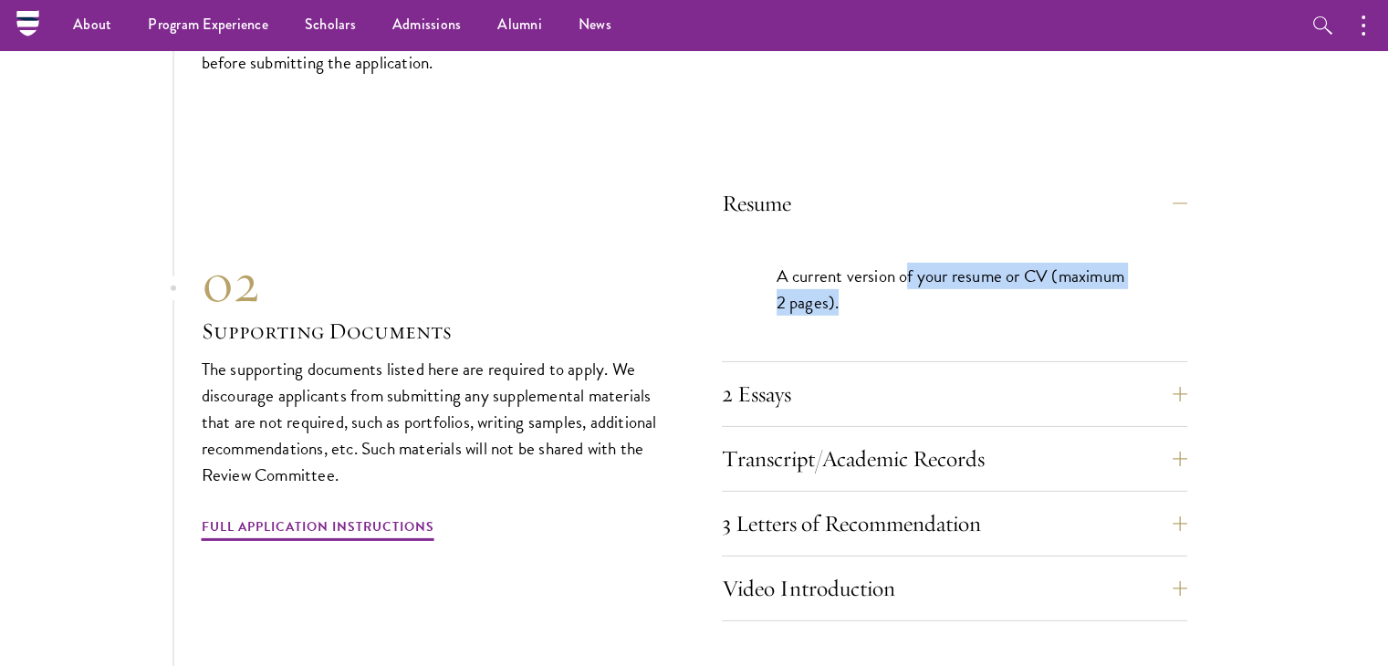
drag, startPoint x: 906, startPoint y: 245, endPoint x: 1103, endPoint y: 276, distance: 199.4
click at [1103, 276] on p "A current version of your resume or CV (maximum 2 pages)." at bounding box center [955, 289] width 356 height 53
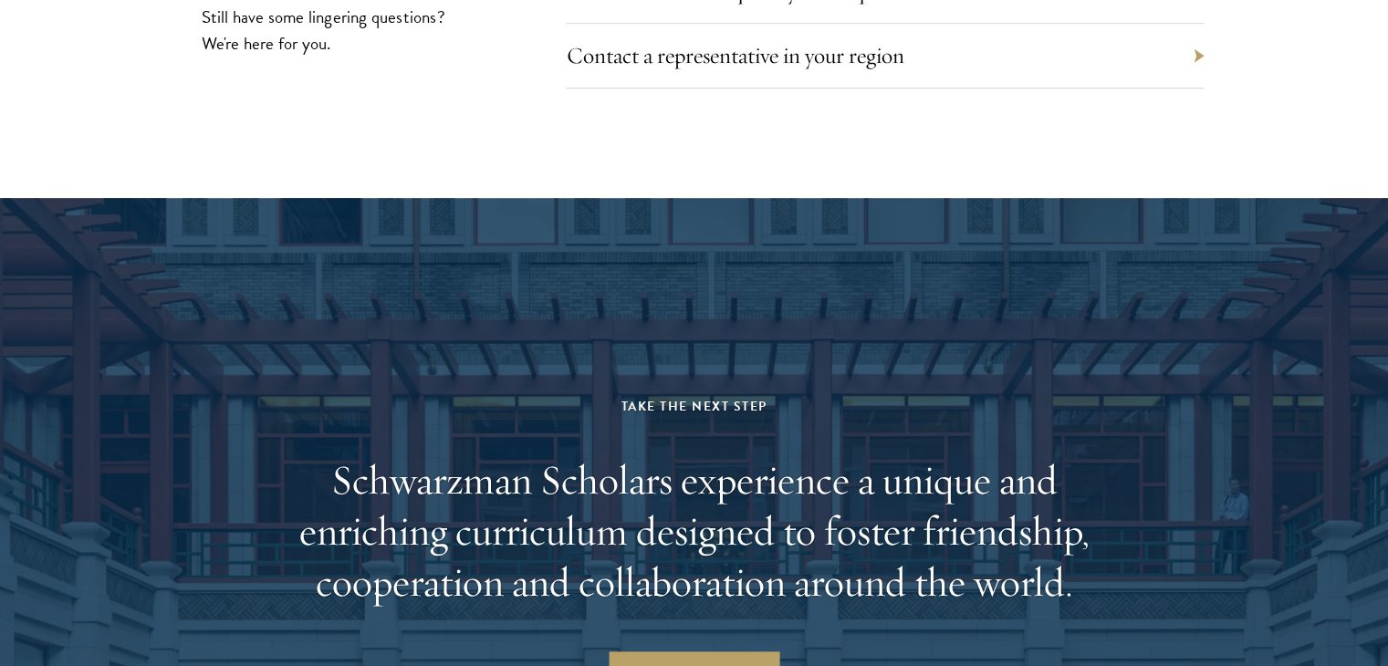
scroll to position [8774, 0]
